Goal: Navigation & Orientation: Understand site structure

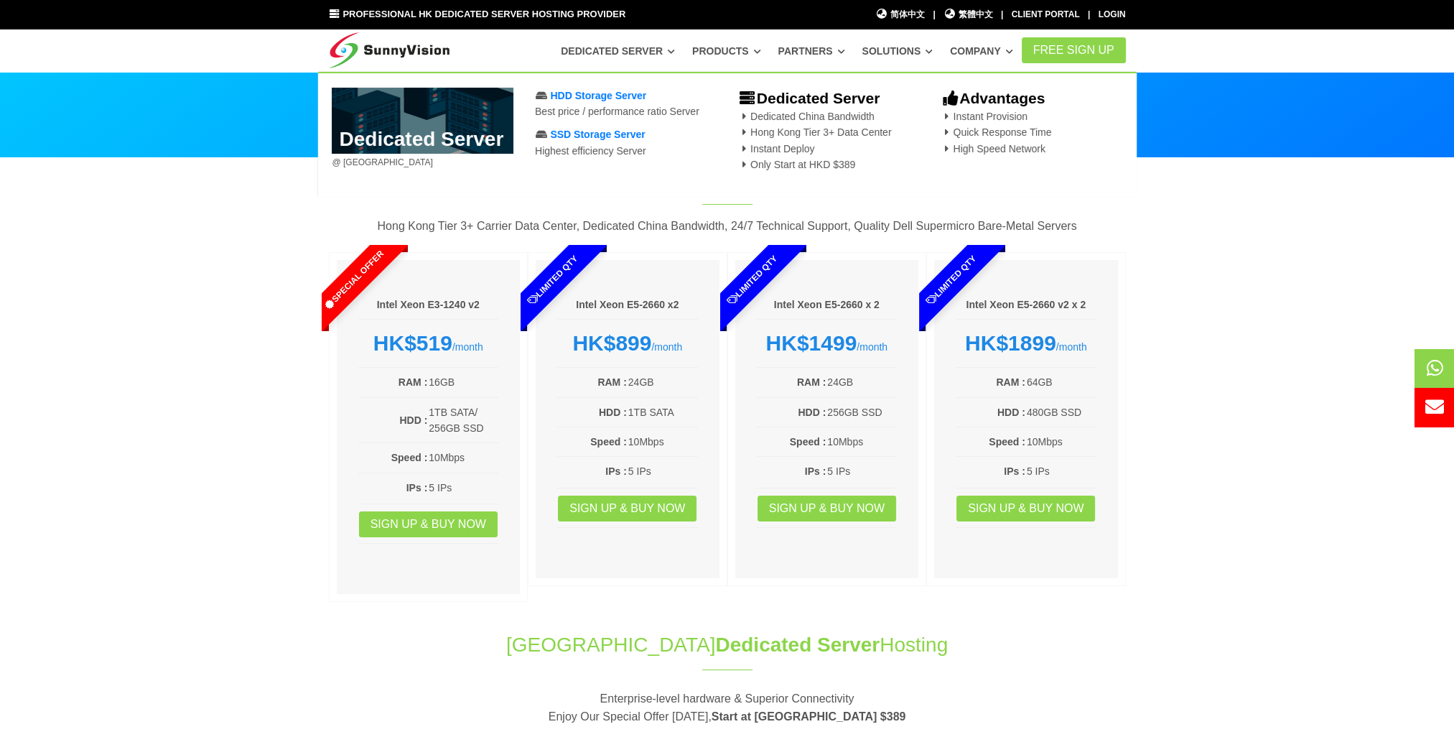
click at [628, 50] on link "Dedicated Server" at bounding box center [618, 51] width 114 height 26
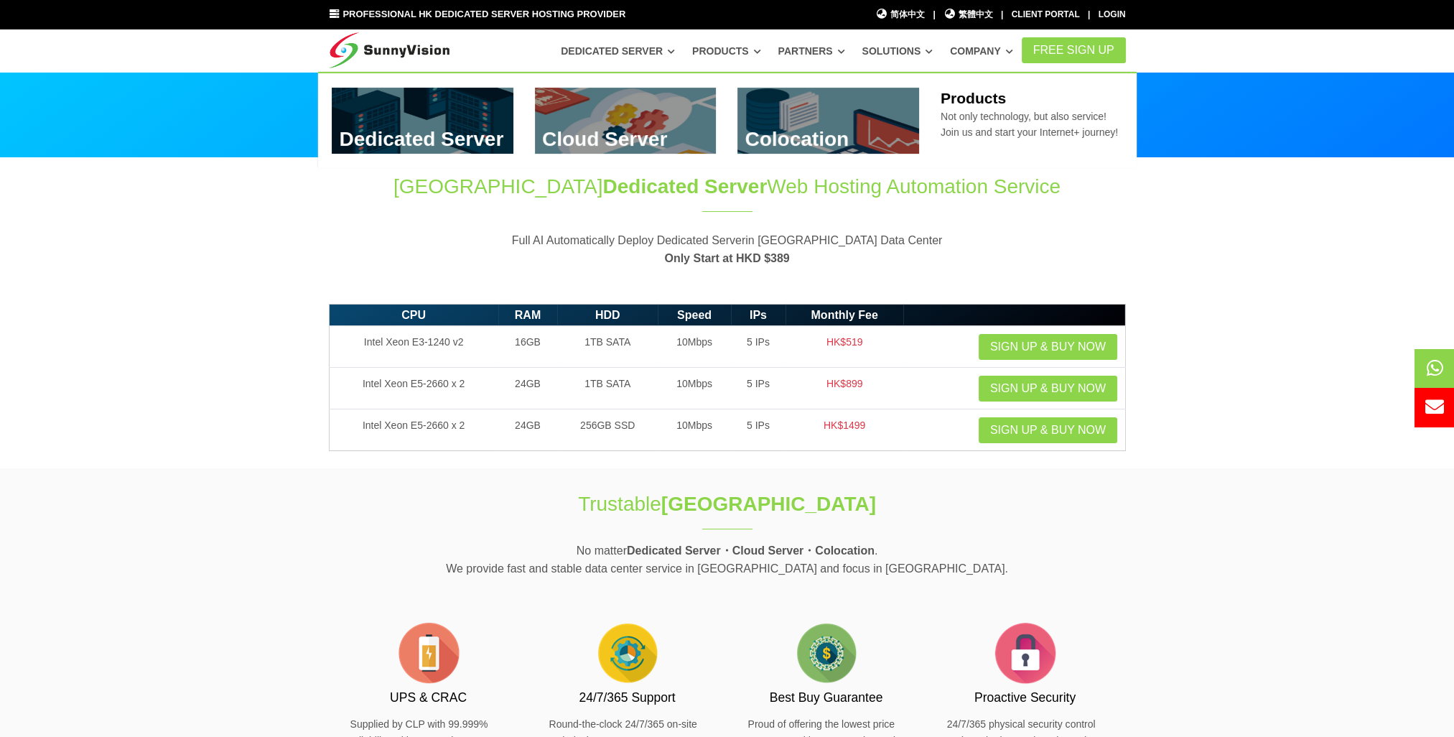
click at [710, 51] on link "Products" at bounding box center [726, 51] width 69 height 26
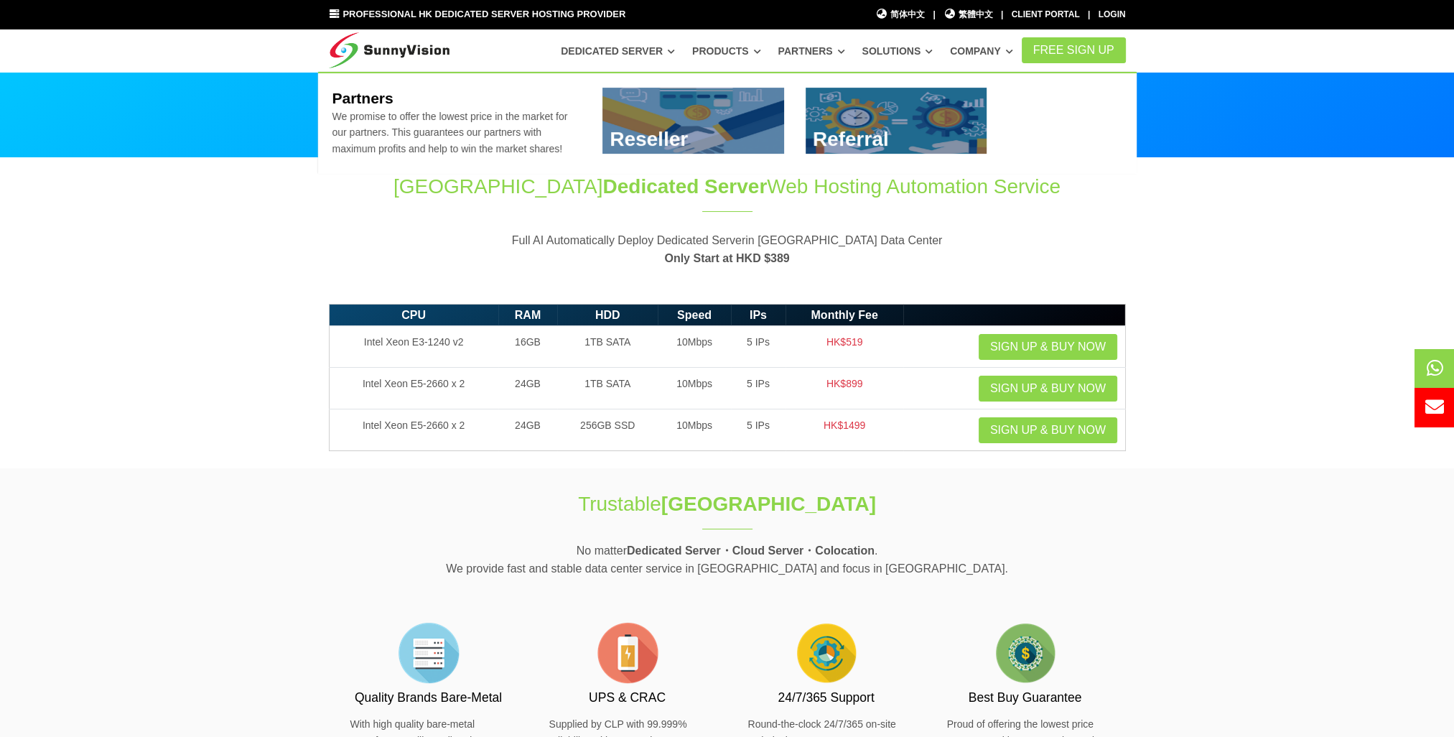
click at [808, 55] on link "Partners" at bounding box center [812, 51] width 67 height 26
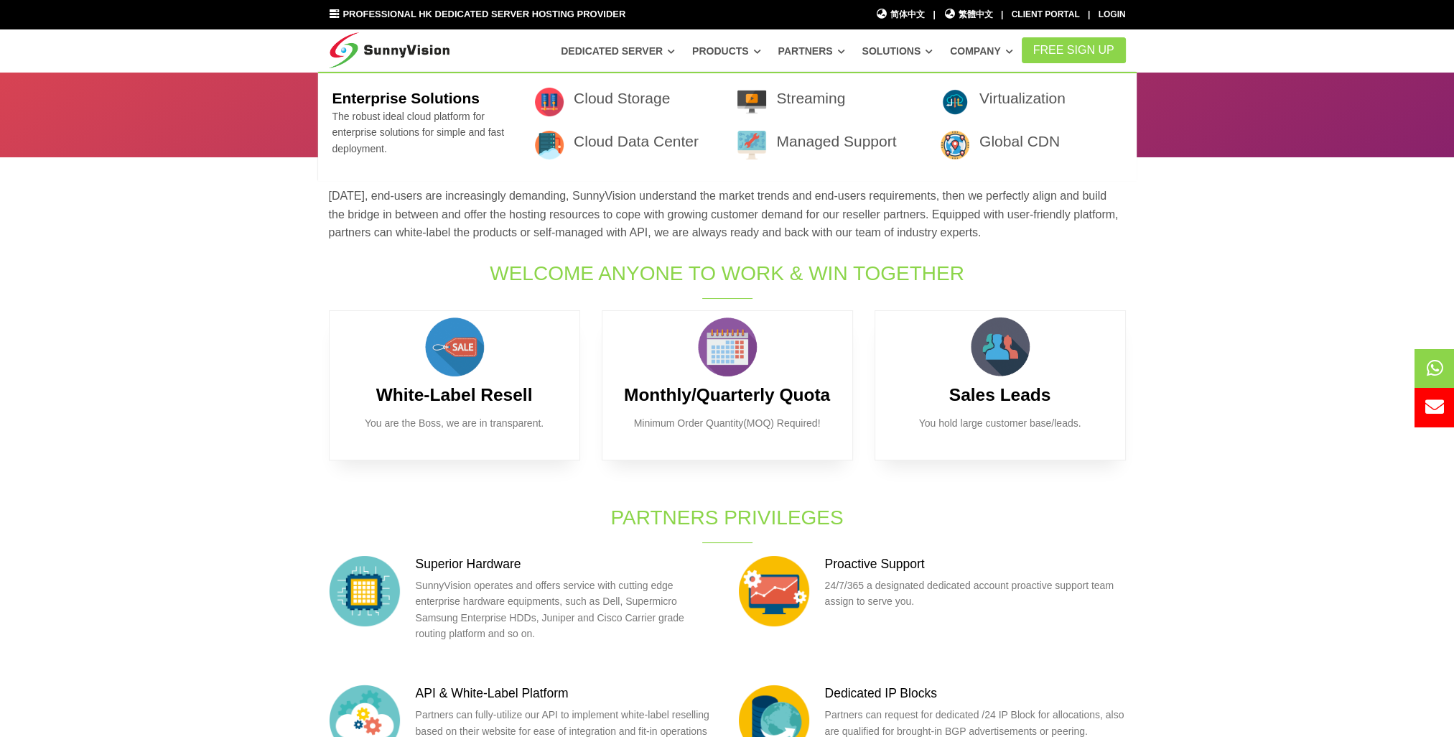
click at [912, 50] on link "Solutions" at bounding box center [897, 51] width 71 height 26
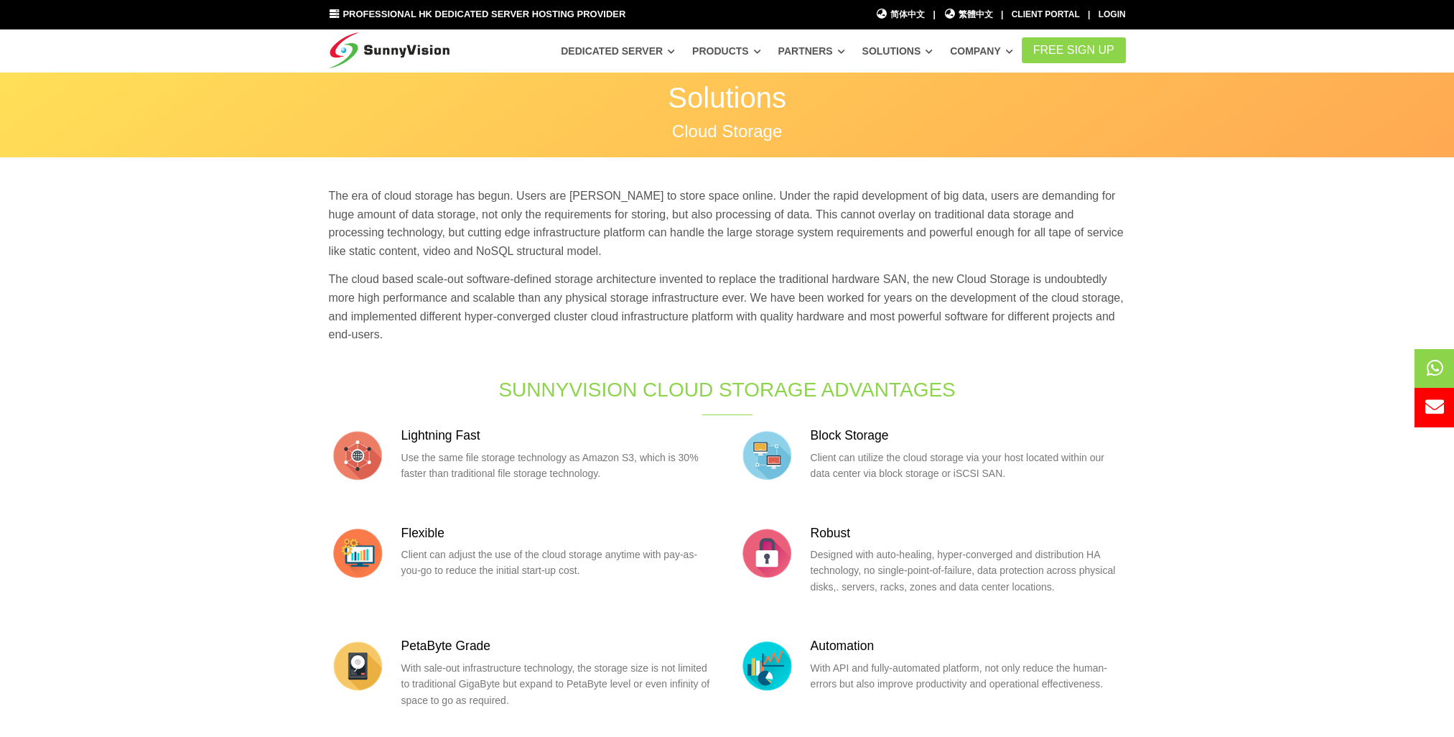
scroll to position [287, 0]
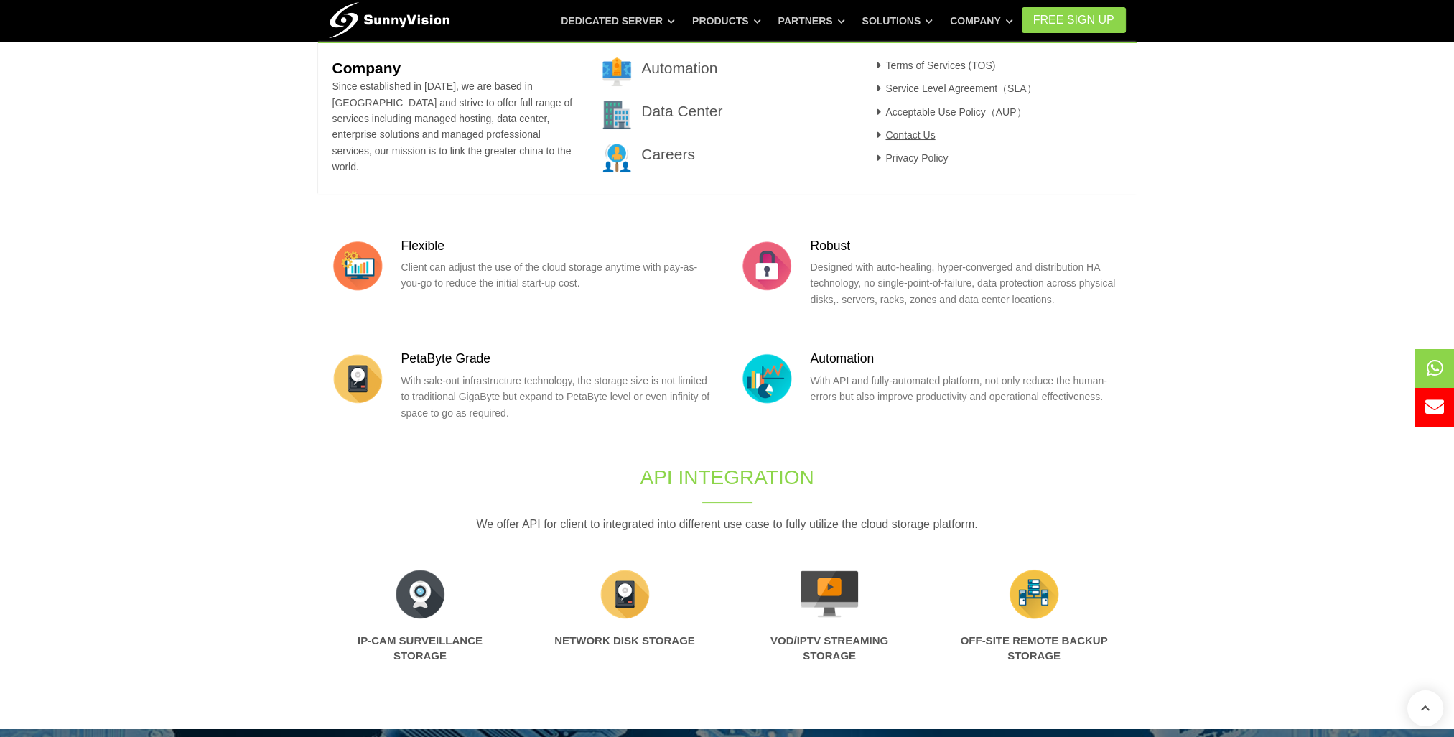
click at [914, 131] on link "Contact Us" at bounding box center [904, 134] width 62 height 11
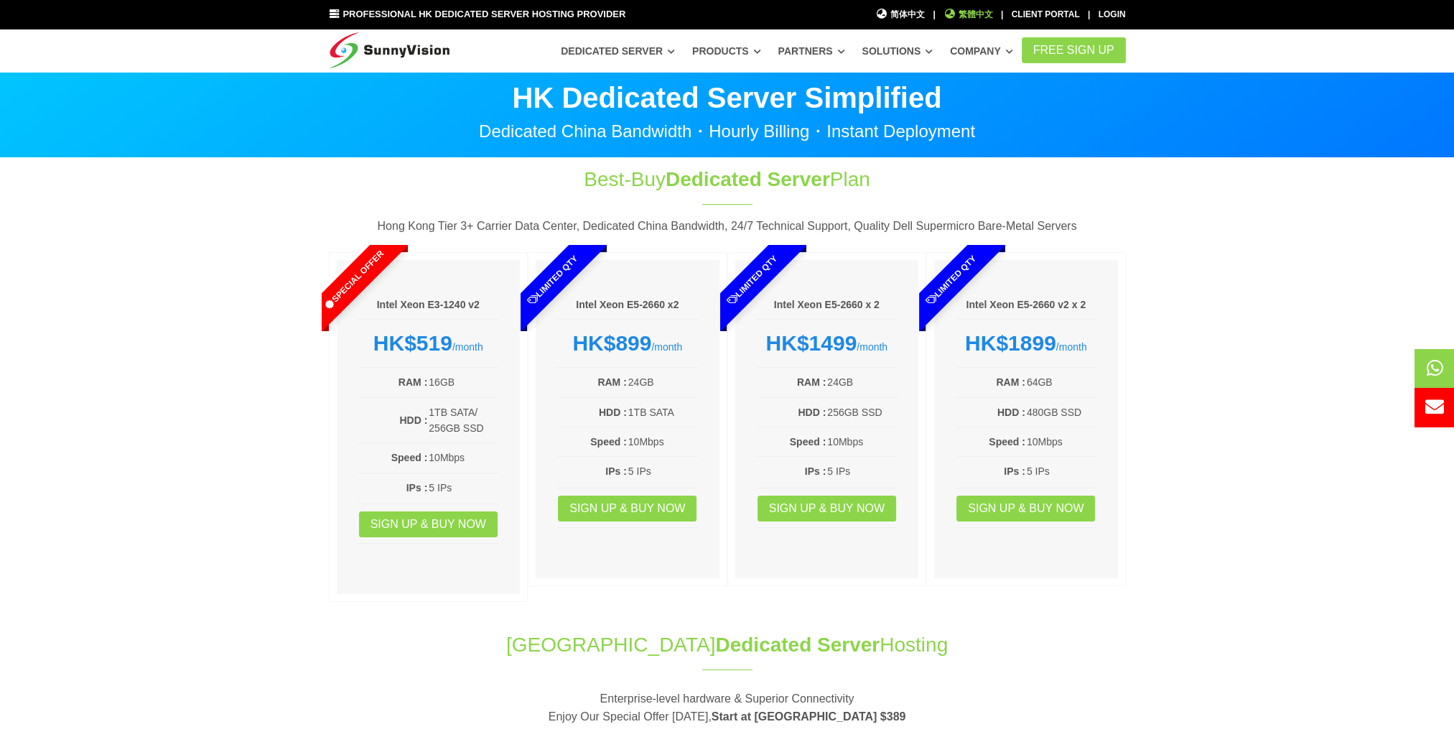
click at [969, 13] on span "繁體中文" at bounding box center [969, 15] width 50 height 14
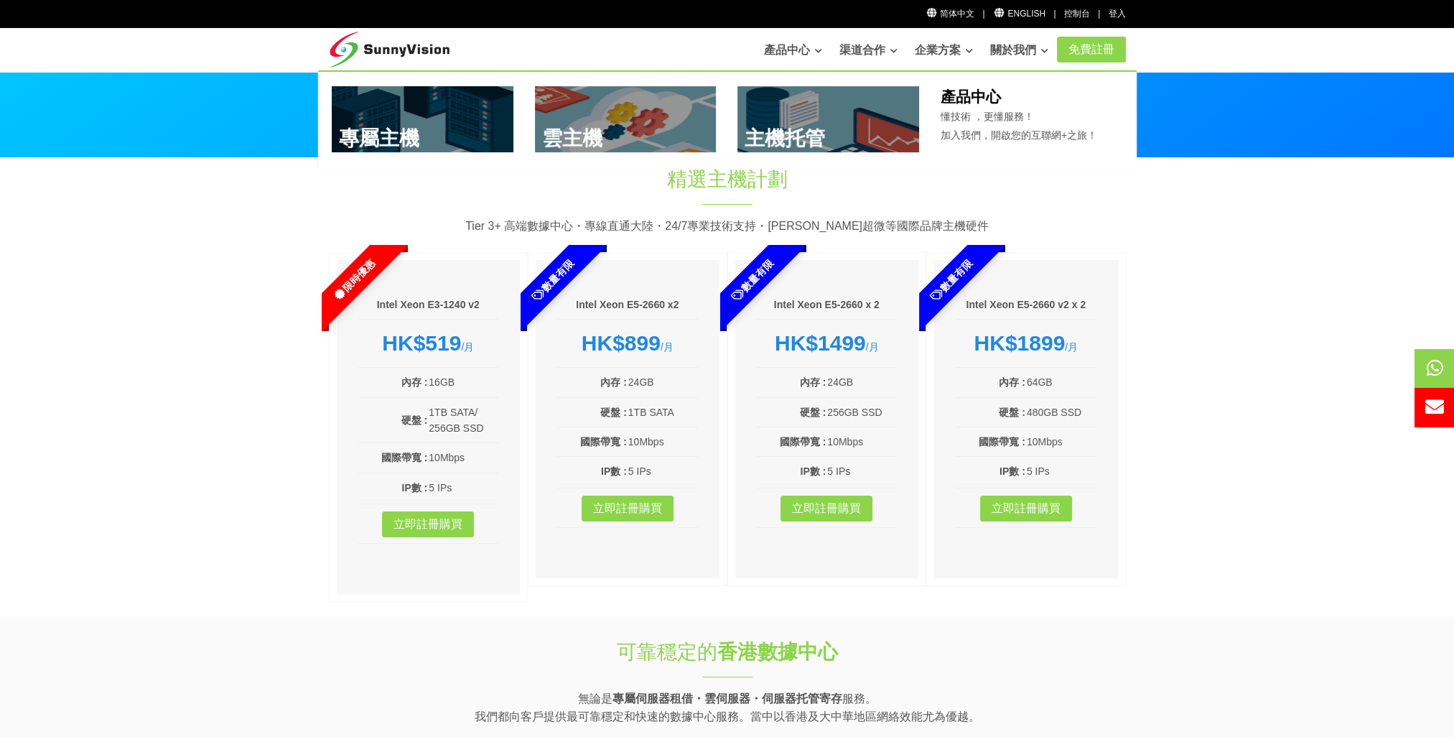
click at [766, 47] on link "產品中心" at bounding box center [793, 50] width 58 height 29
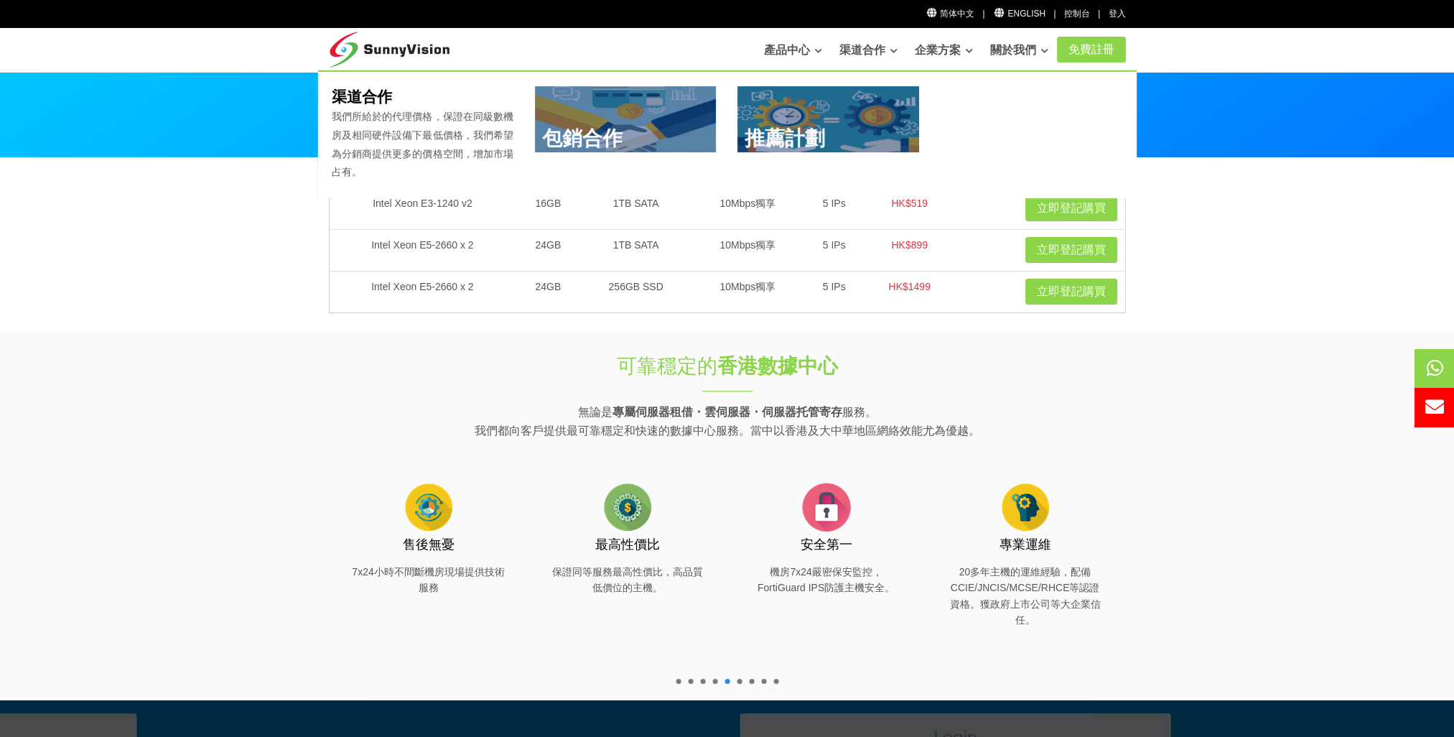
click at [860, 50] on link "渠道合作" at bounding box center [869, 50] width 58 height 29
